Goal: Task Accomplishment & Management: Manage account settings

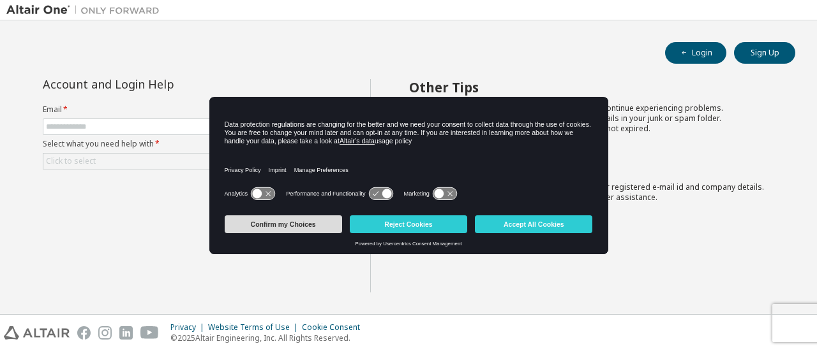
click at [313, 228] on button "Confirm my Choices" at bounding box center [283, 225] width 117 height 18
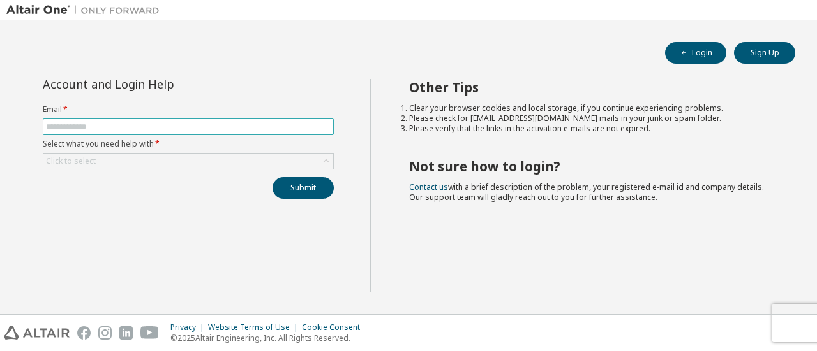
click at [305, 119] on span at bounding box center [188, 127] width 291 height 17
click at [281, 128] on input "text" at bounding box center [188, 127] width 285 height 10
type input "**********"
click at [244, 163] on div "Click to select" at bounding box center [188, 161] width 290 height 15
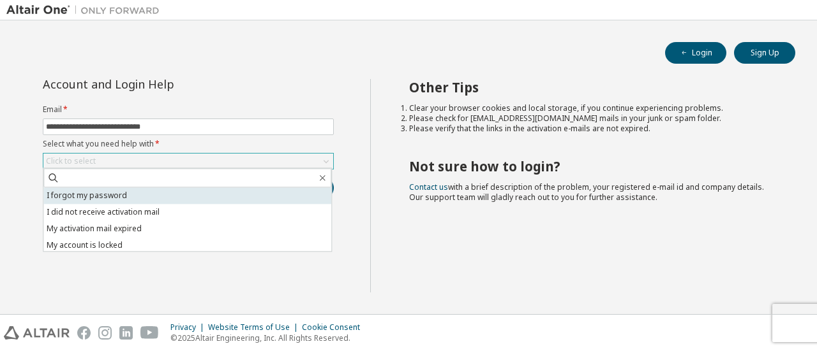
click at [171, 198] on li "I forgot my password" at bounding box center [187, 196] width 288 height 17
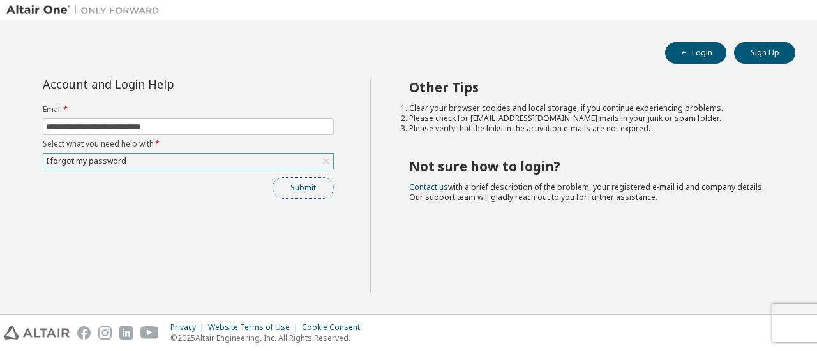
click at [304, 184] on button "Submit" at bounding box center [302, 188] width 61 height 22
click at [320, 188] on button "Submit" at bounding box center [302, 188] width 61 height 22
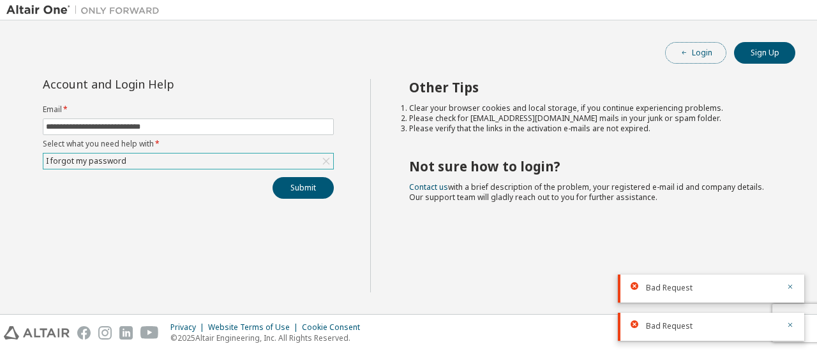
click at [698, 50] on button "Login" at bounding box center [695, 53] width 61 height 22
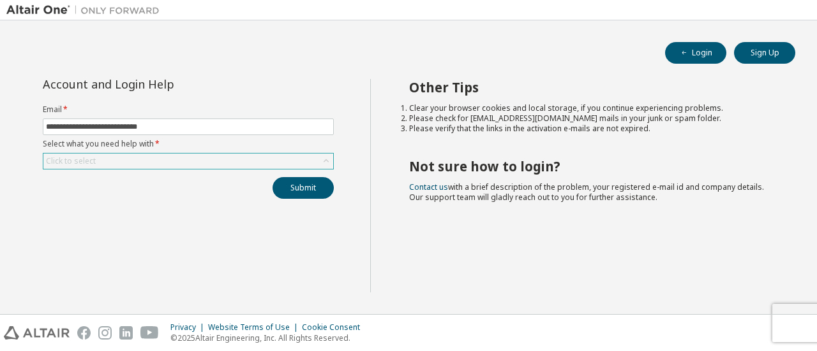
type input "**********"
click at [193, 161] on div "Click to select" at bounding box center [188, 161] width 290 height 15
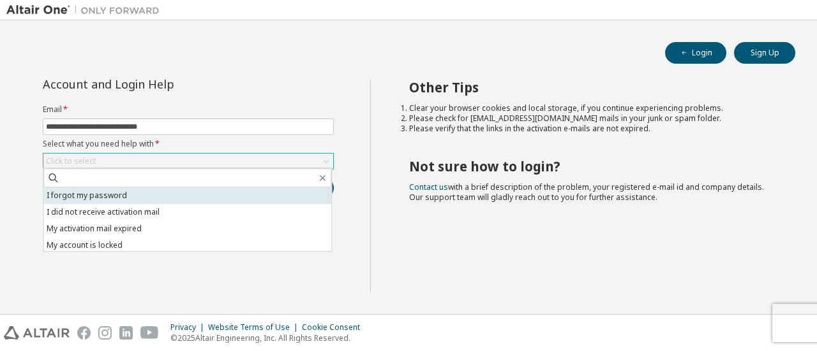
click at [111, 191] on li "I forgot my password" at bounding box center [187, 196] width 288 height 17
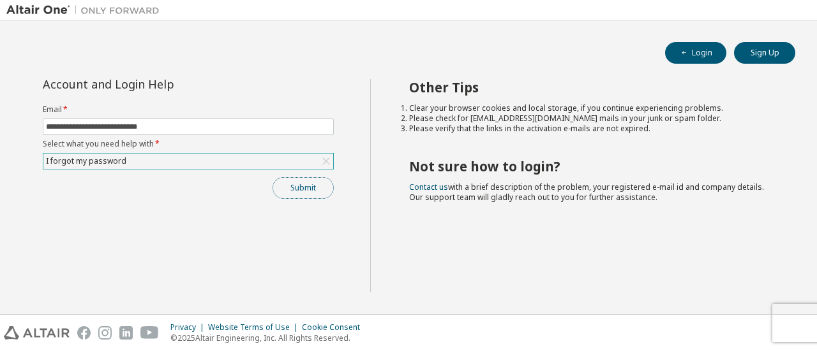
click at [295, 191] on button "Submit" at bounding box center [302, 188] width 61 height 22
click at [304, 191] on button "Submit" at bounding box center [302, 188] width 61 height 22
